Goal: Complete application form

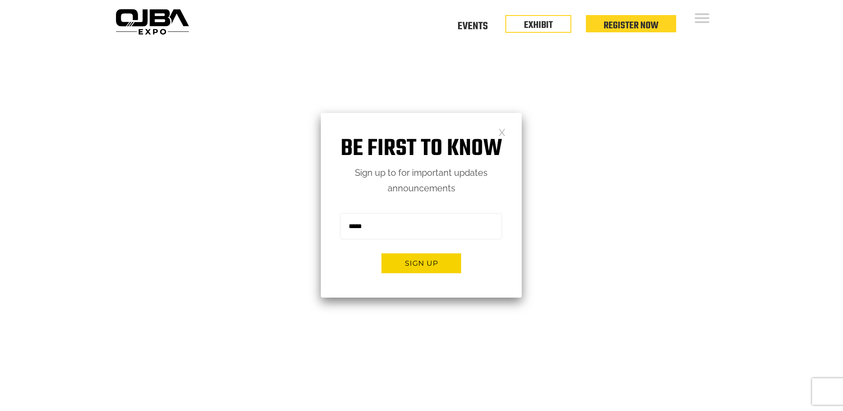
click at [502, 131] on link at bounding box center [503, 132] width 8 height 8
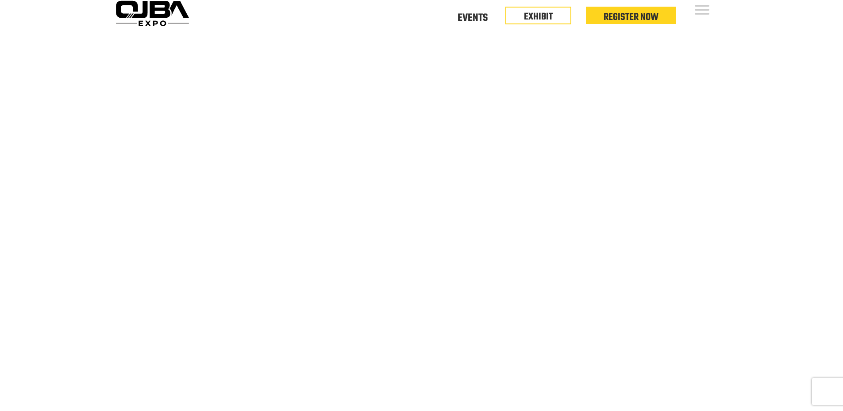
scroll to position [9, 0]
click at [533, 18] on link "EXHIBIT" at bounding box center [538, 13] width 29 height 15
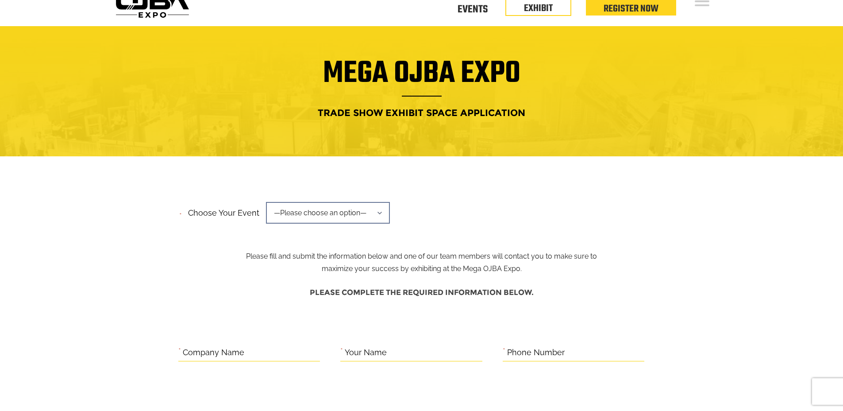
scroll to position [21, 0]
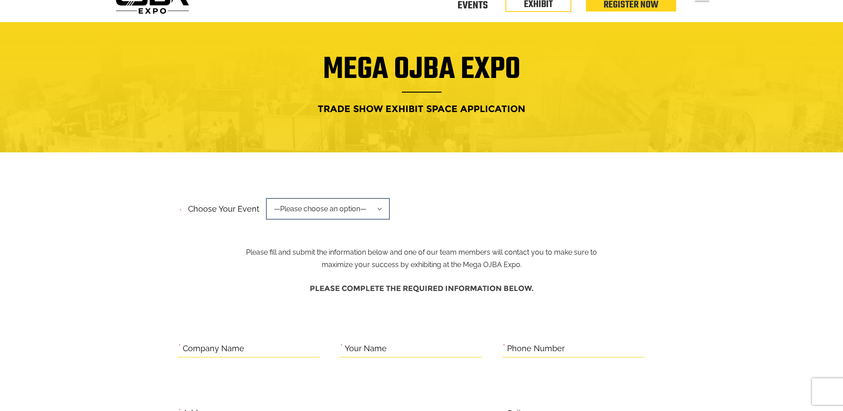
click at [379, 208] on span "—Please choose an option—" at bounding box center [328, 209] width 124 height 22
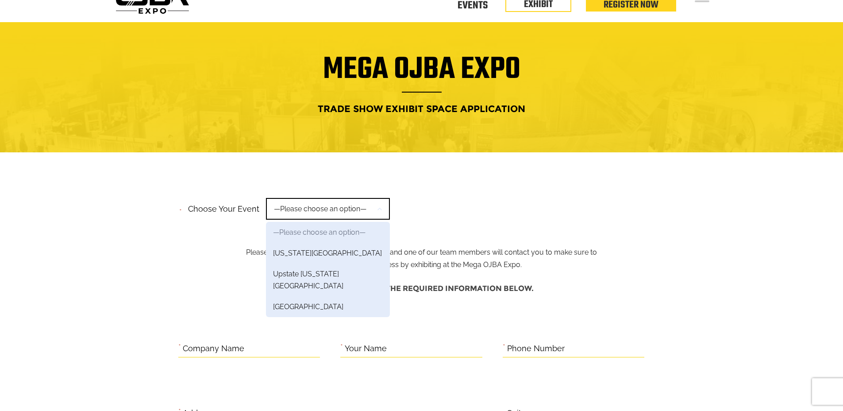
click at [664, 216] on div "**********" at bounding box center [421, 212] width 487 height 34
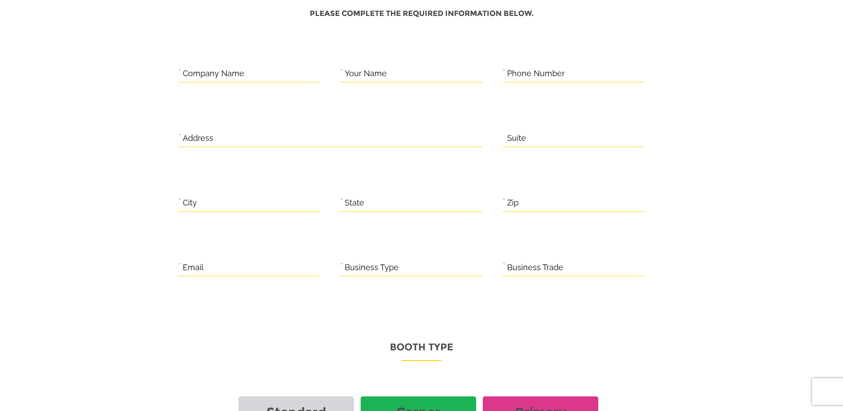
scroll to position [257, 0]
